Goal: Task Accomplishment & Management: Use online tool/utility

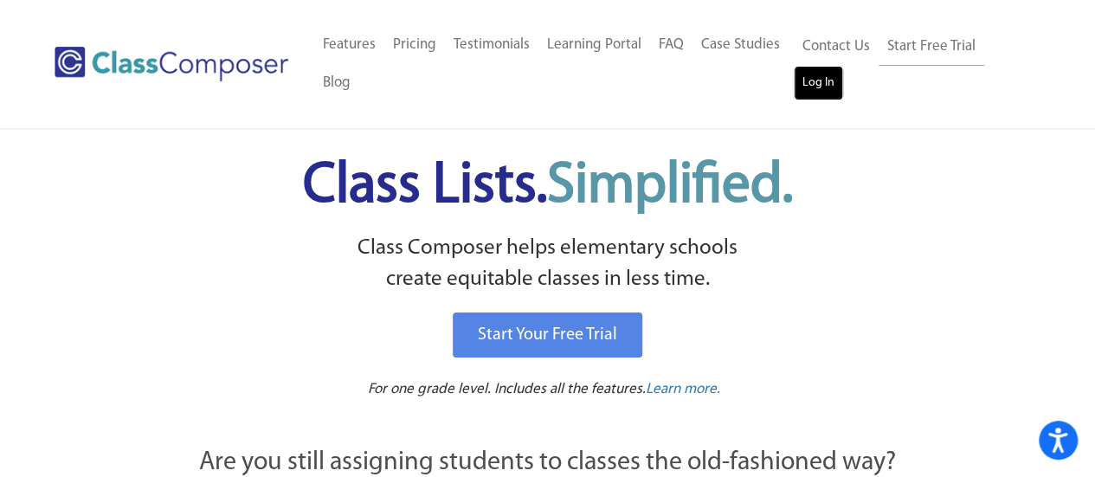
click at [830, 86] on link "Log In" at bounding box center [818, 83] width 49 height 35
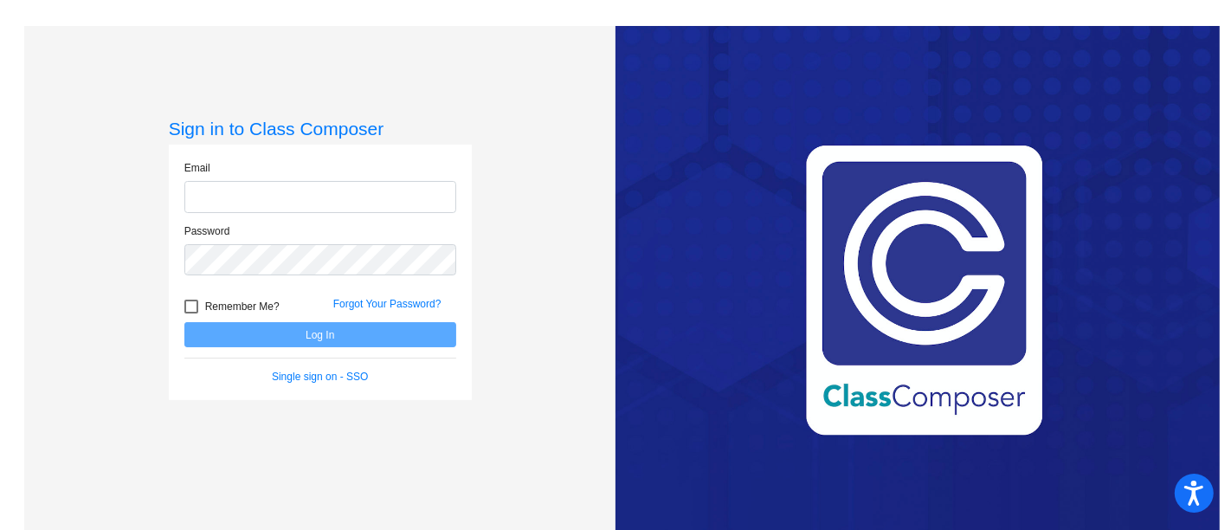
type input "[EMAIL_ADDRESS][DOMAIN_NAME]"
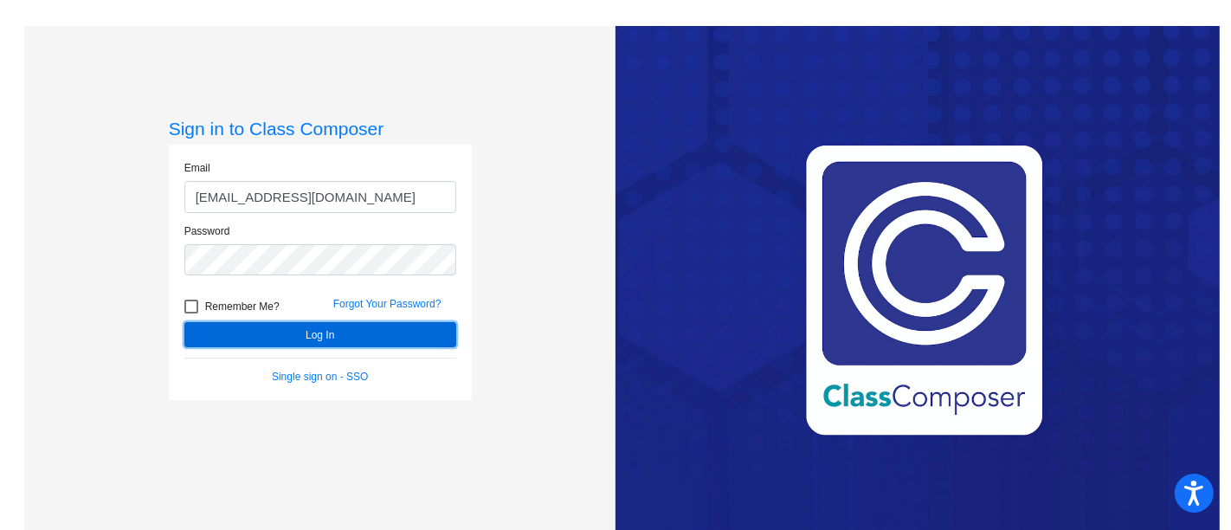
click at [366, 342] on button "Log In" at bounding box center [320, 334] width 272 height 25
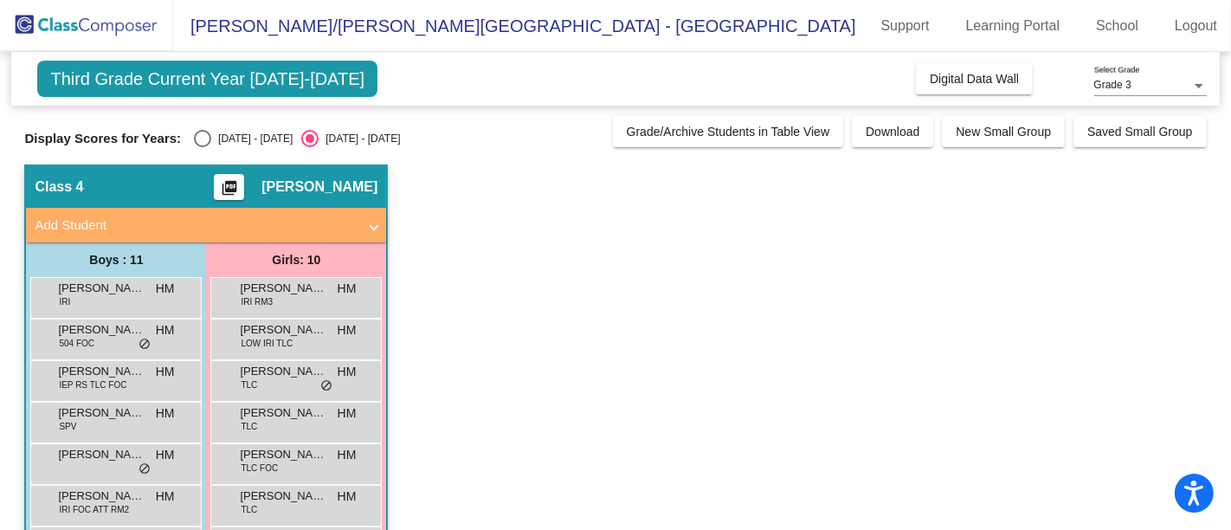
click at [202, 145] on div "Select an option" at bounding box center [202, 138] width 17 height 17
click at [202, 147] on input "[DATE] - [DATE]" at bounding box center [202, 147] width 1 height 1
radio input "true"
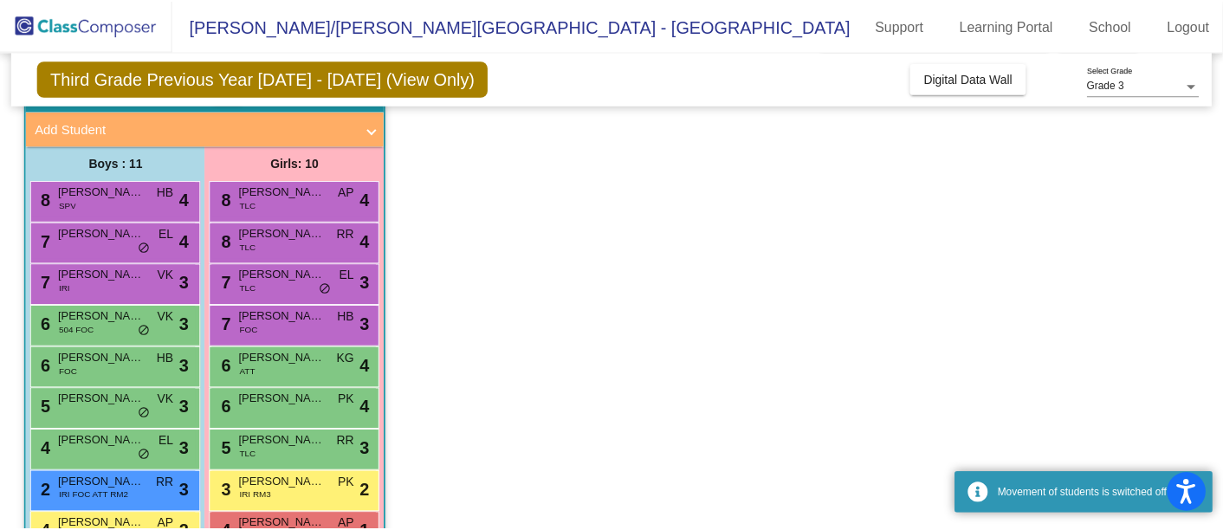
scroll to position [192, 0]
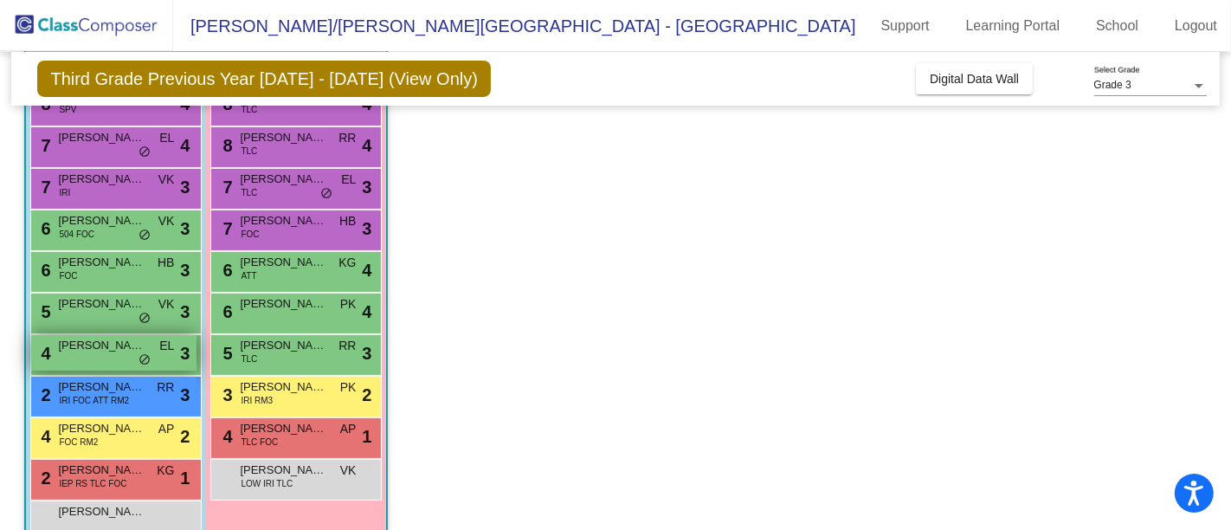
click at [122, 352] on span "[PERSON_NAME]" at bounding box center [101, 345] width 87 height 17
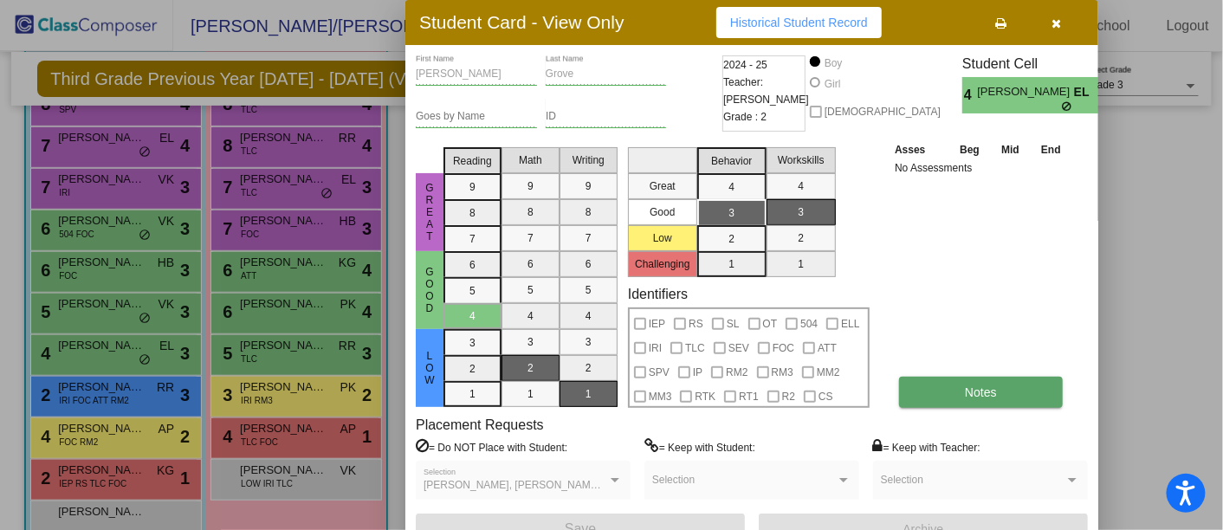
click at [931, 389] on button "Notes" at bounding box center [981, 392] width 164 height 31
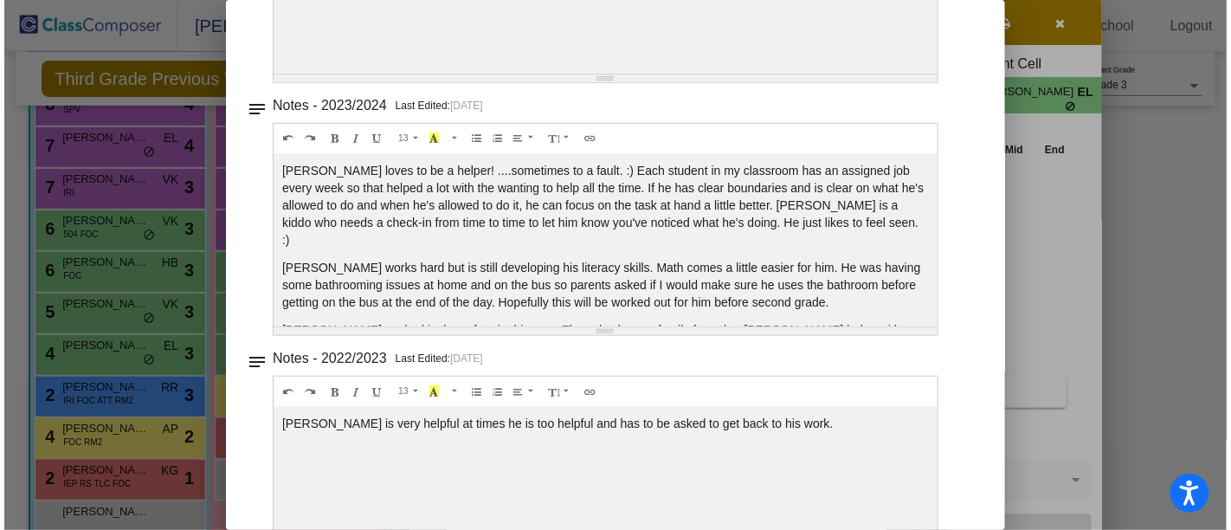
scroll to position [0, 0]
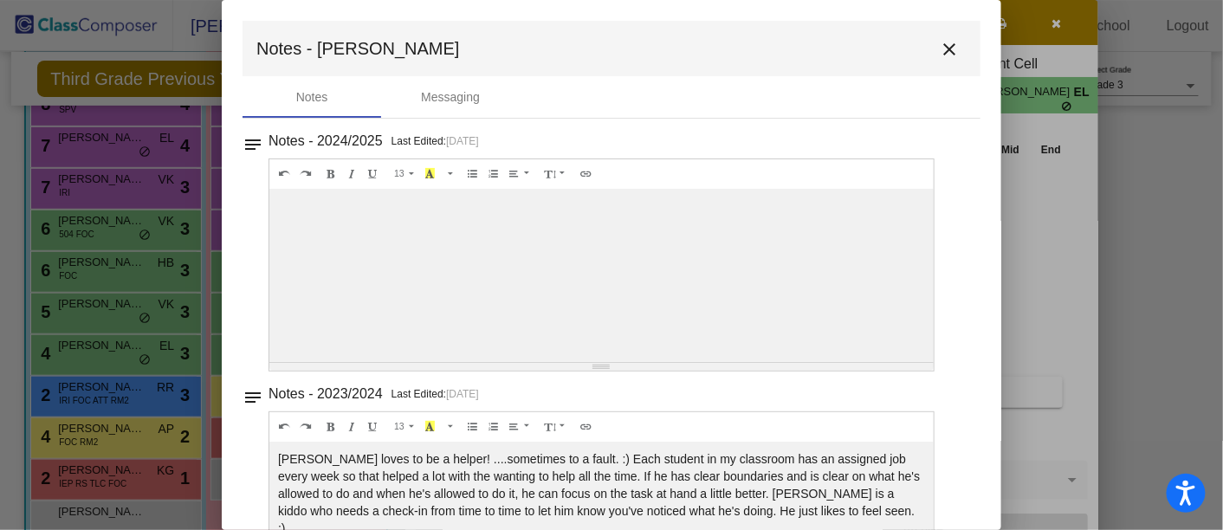
click at [939, 48] on mat-icon "close" at bounding box center [949, 49] width 21 height 21
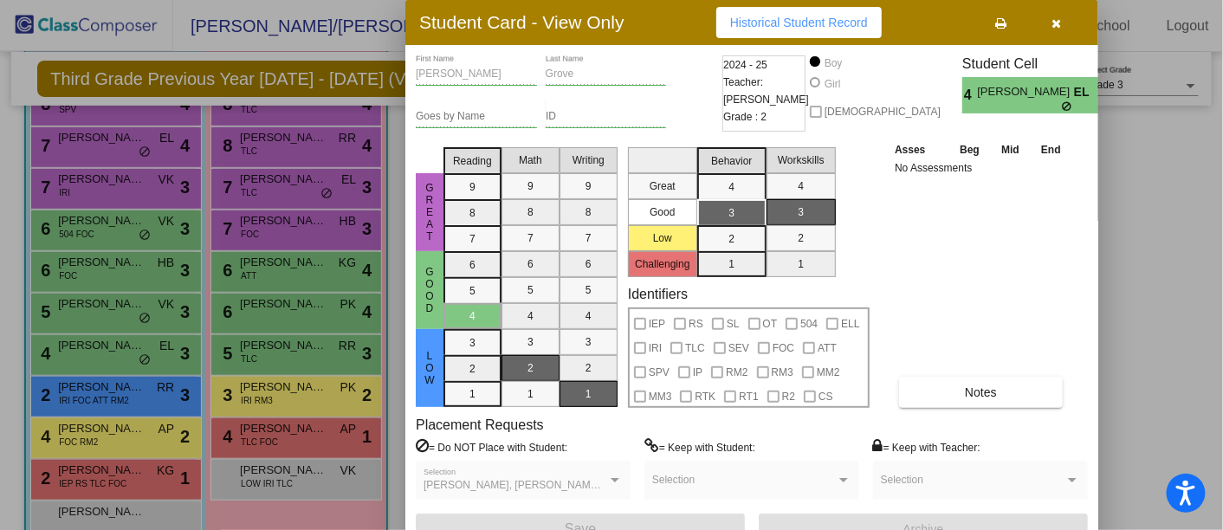
drag, startPoint x: 933, startPoint y: 67, endPoint x: 1012, endPoint y: 48, distance: 81.9
click at [933, 68] on div "[PERSON_NAME] First Name Grove Last Name Goes by Name ID 2024 - 25 Teacher: [PE…" at bounding box center [752, 97] width 672 height 85
click at [1071, 14] on button "button" at bounding box center [1056, 22] width 55 height 31
